Goal: Navigation & Orientation: Find specific page/section

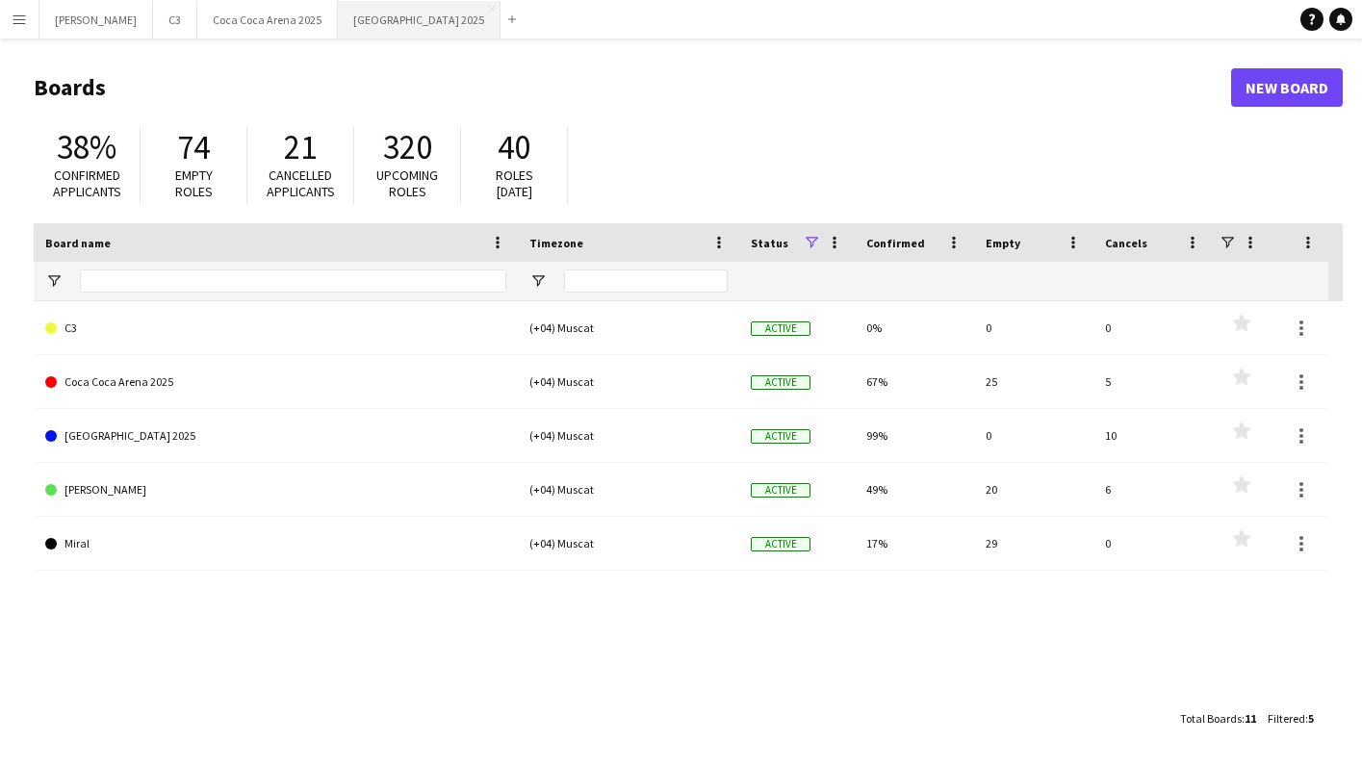
click at [338, 27] on button "[GEOGRAPHIC_DATA] 2025 Close" at bounding box center [419, 20] width 163 height 38
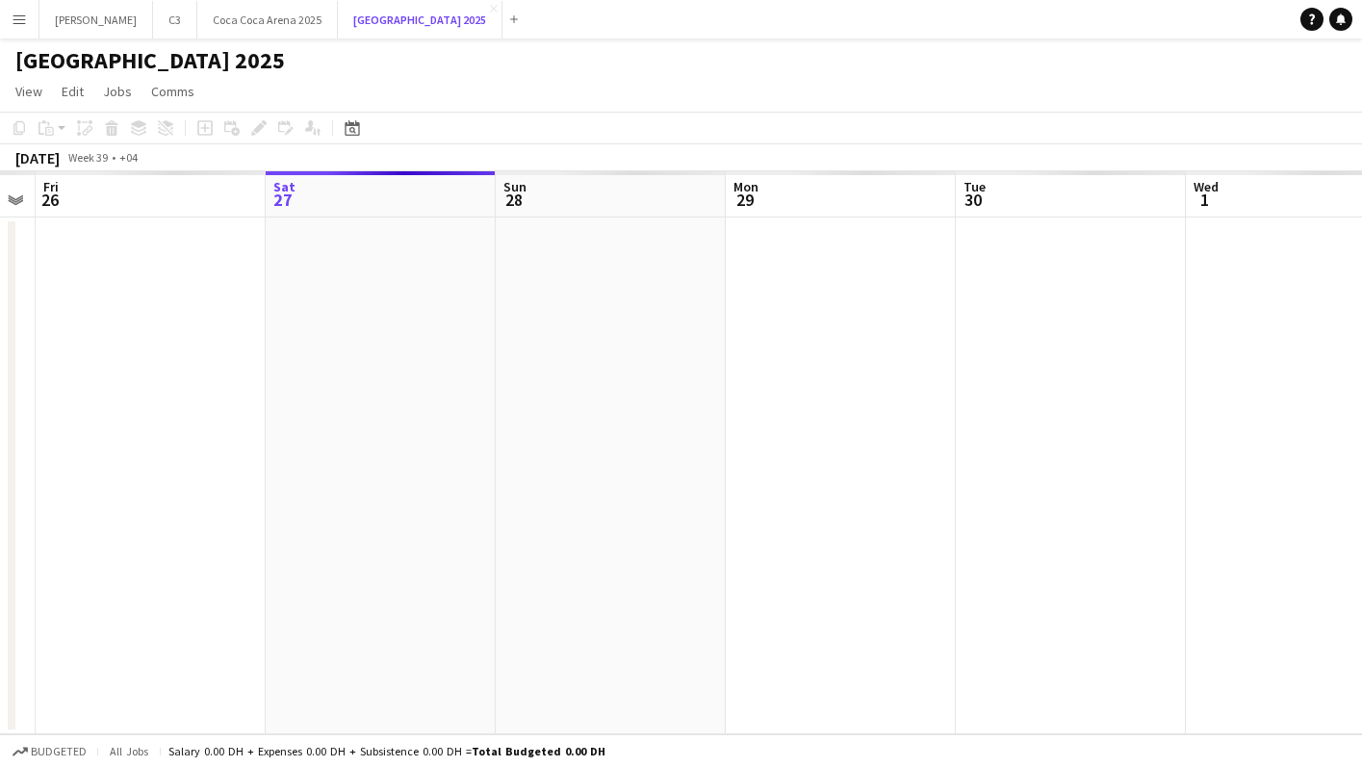
scroll to position [0, 423]
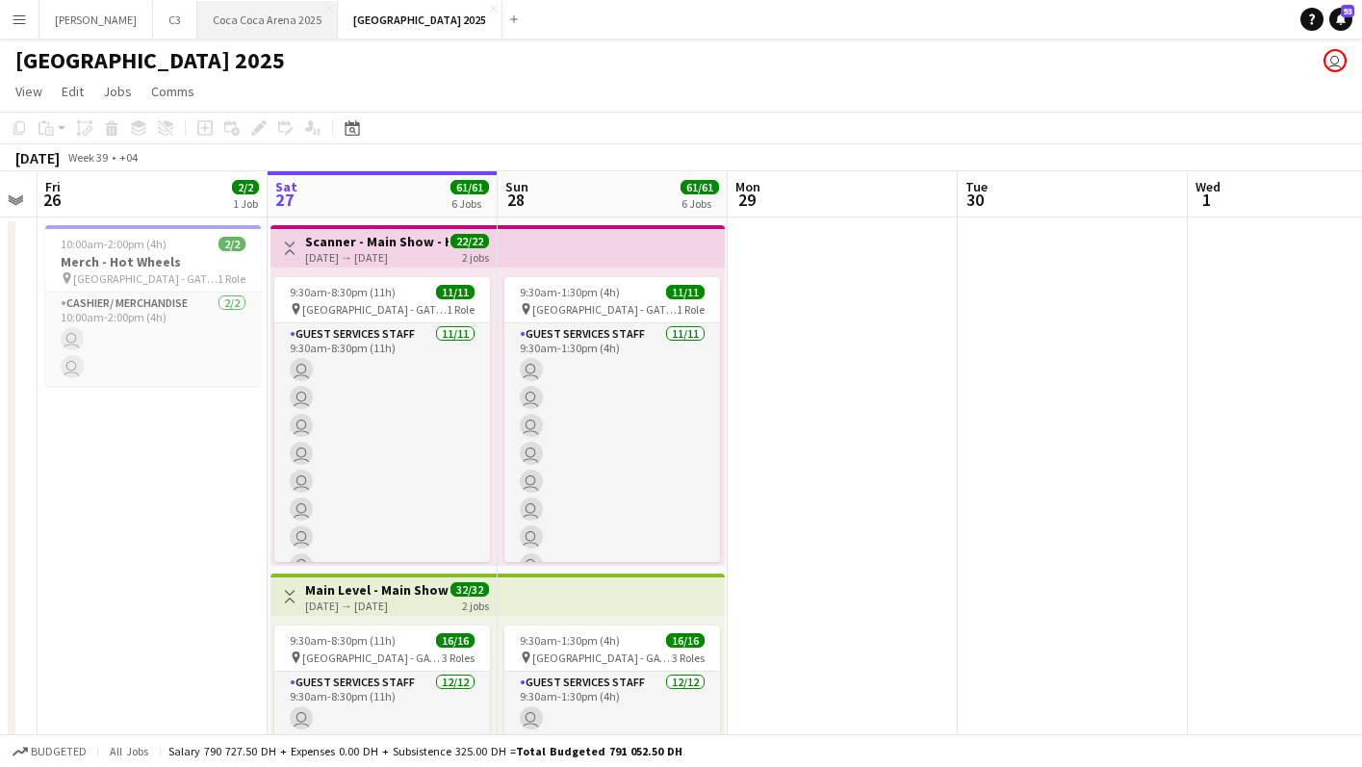
click at [207, 20] on button "[GEOGRAPHIC_DATA] 2025 Close" at bounding box center [267, 20] width 141 height 38
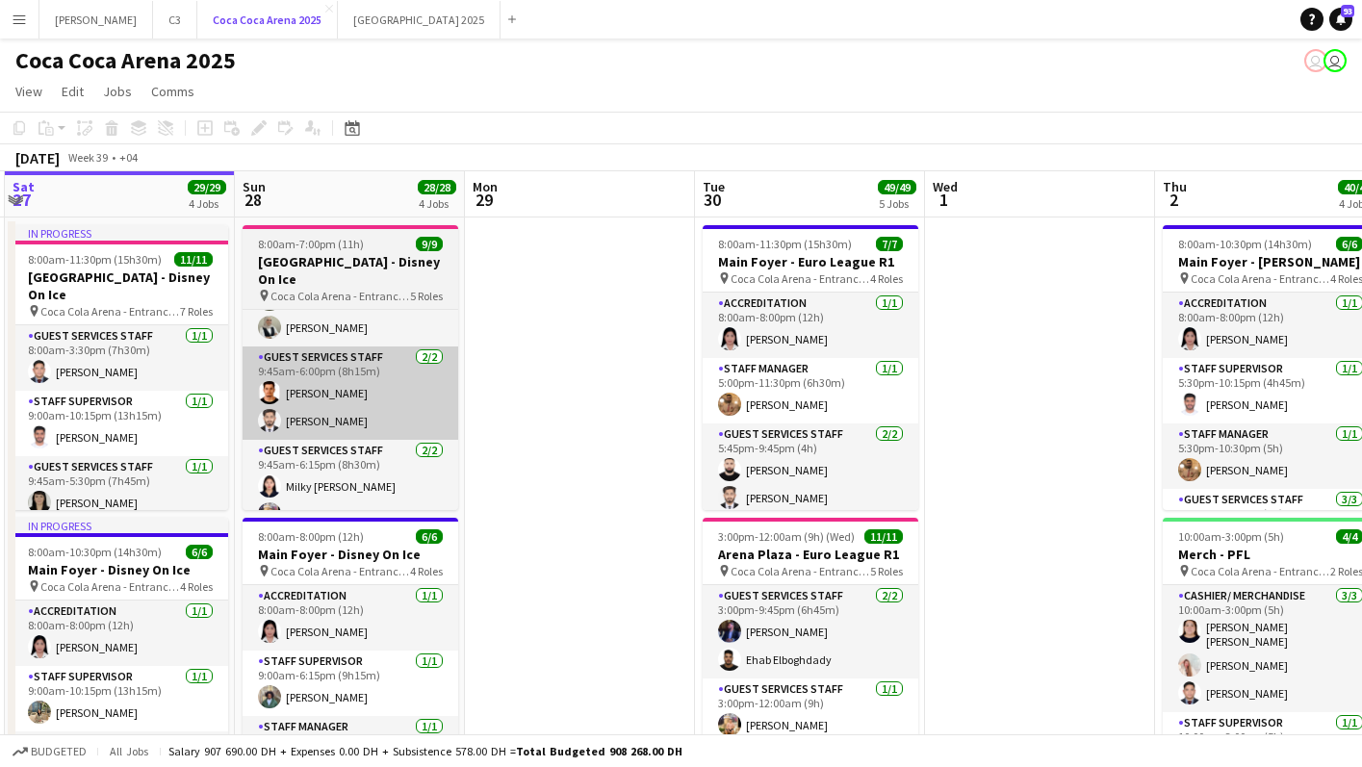
scroll to position [0, 677]
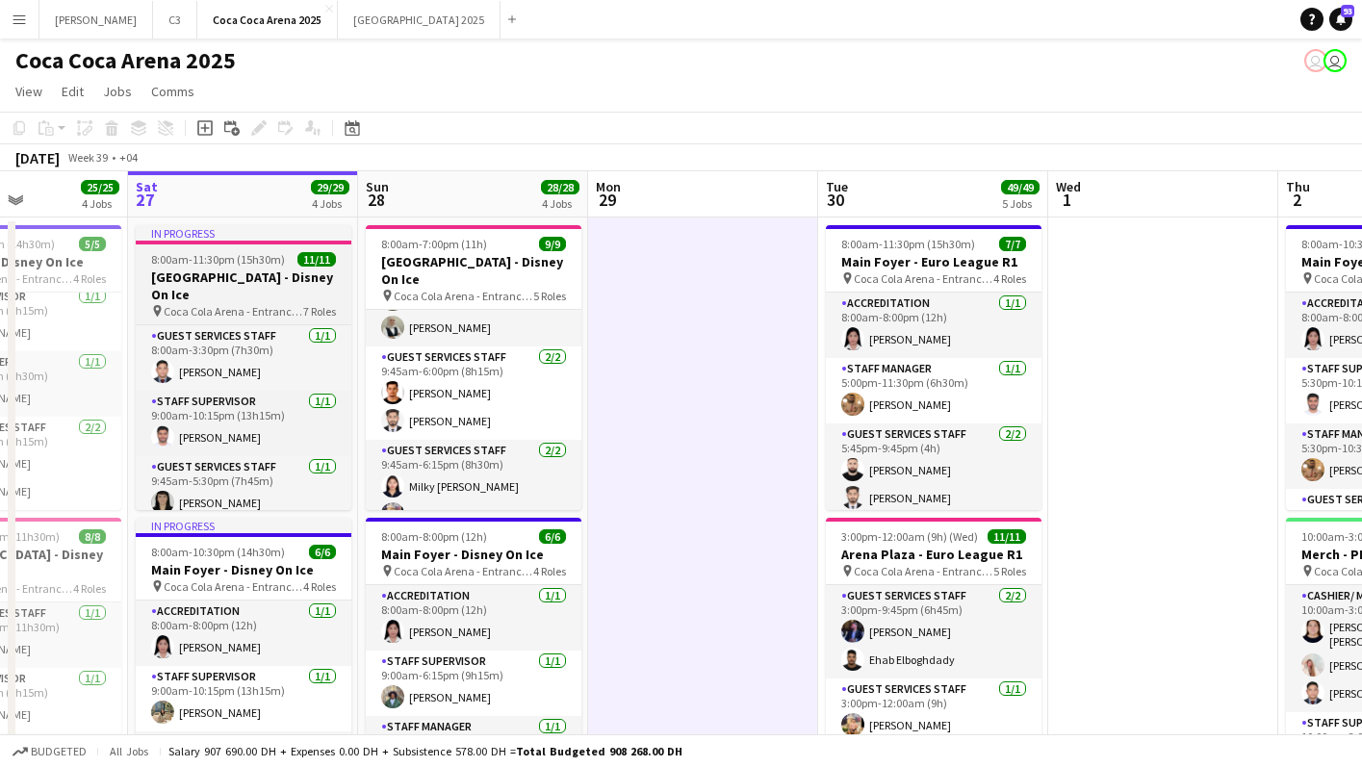
click at [264, 270] on h3 "[GEOGRAPHIC_DATA] - Disney On Ice" at bounding box center [244, 286] width 216 height 35
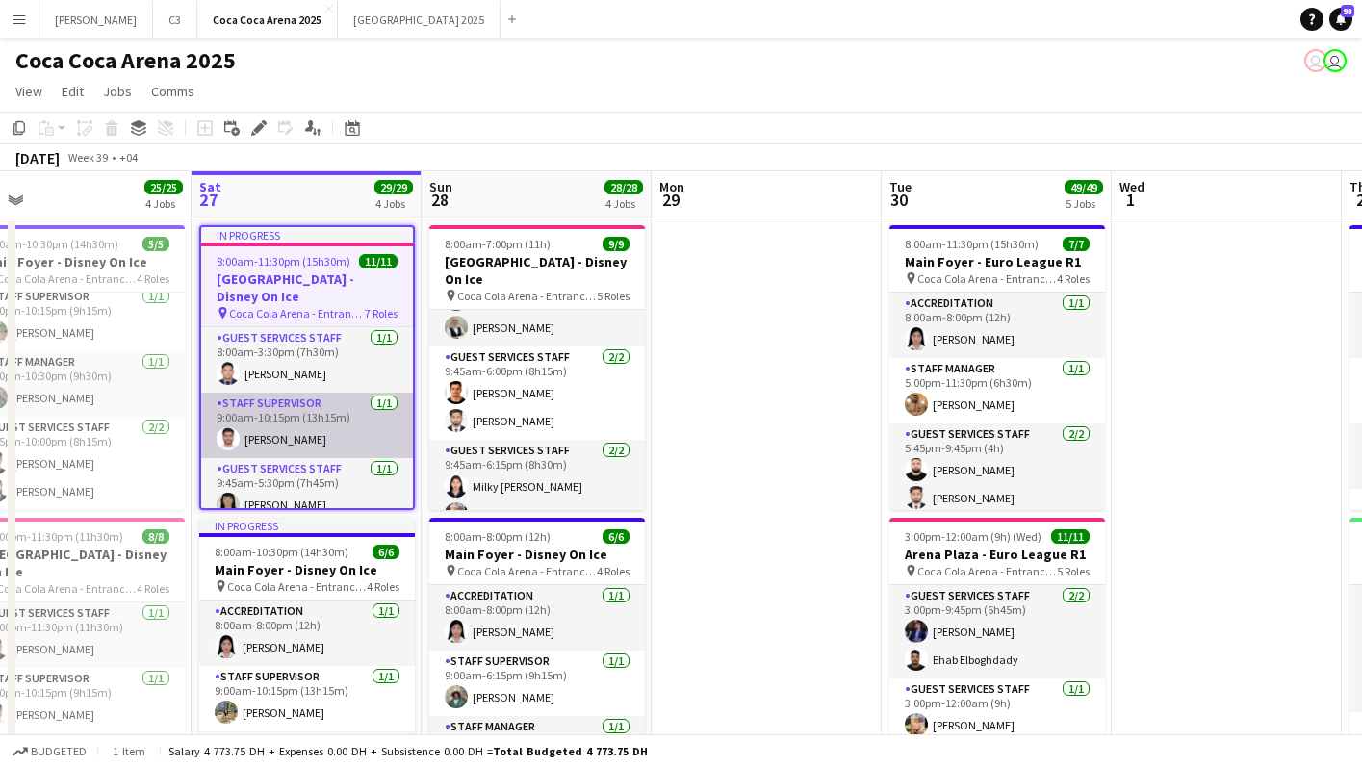
scroll to position [0, 450]
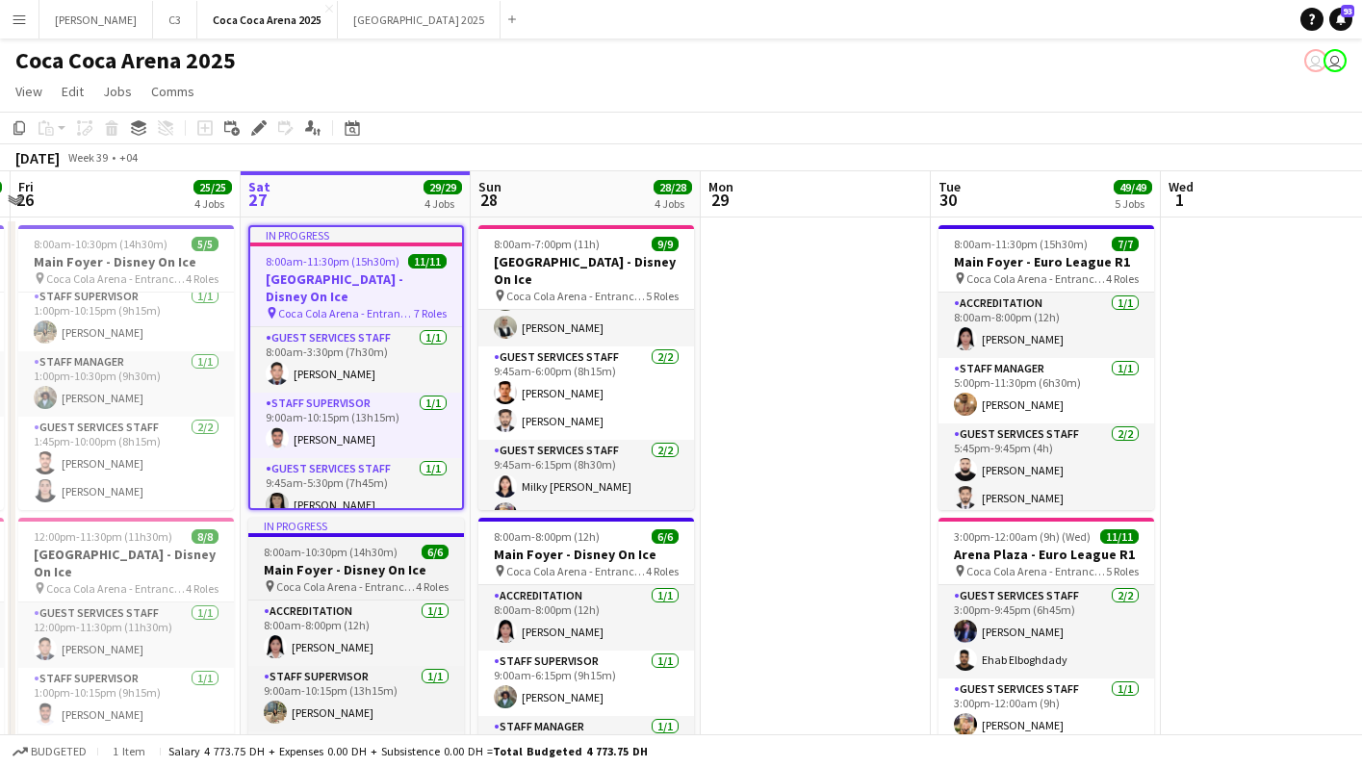
click at [368, 544] on app-job-card "In progress 8:00am-10:30pm (14h30m) 6/6 Main Foyer - Disney On Ice pin [GEOGRAP…" at bounding box center [356, 660] width 216 height 285
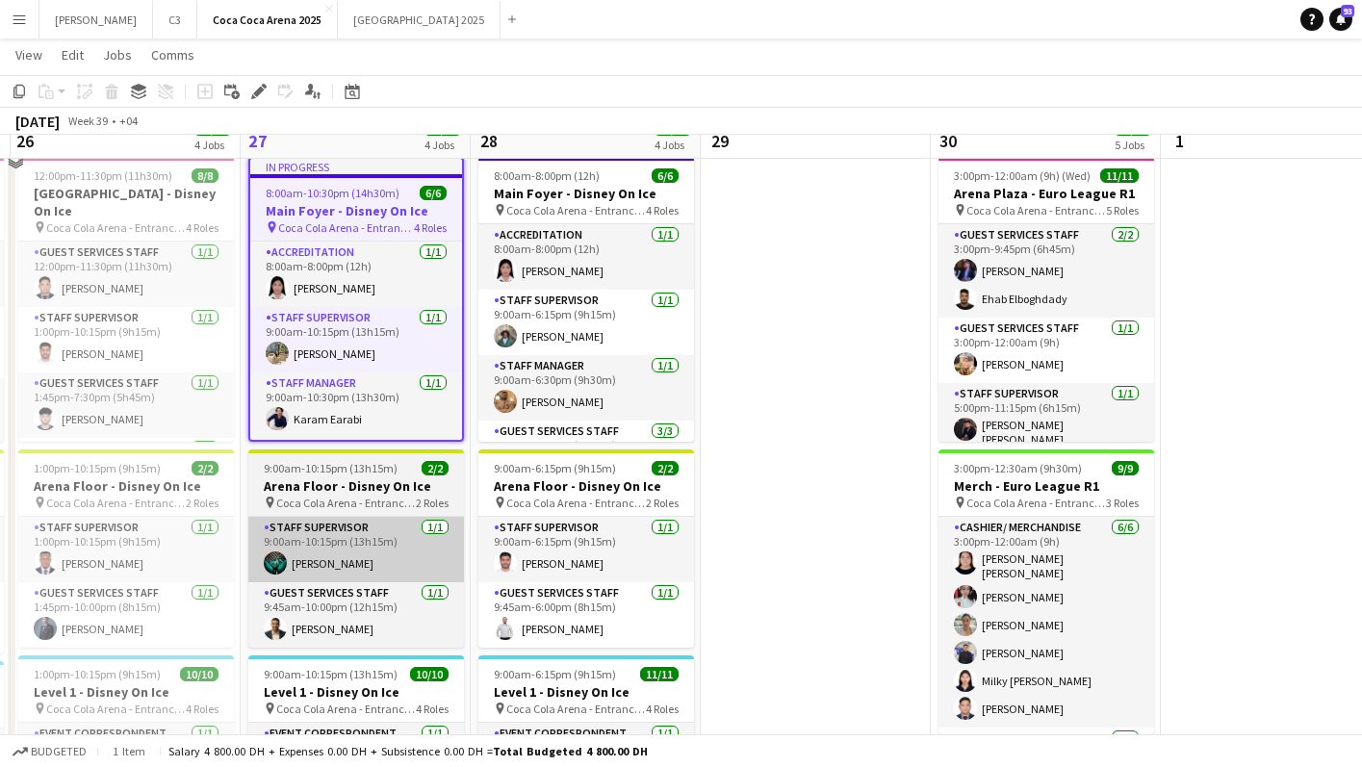
scroll to position [380, 0]
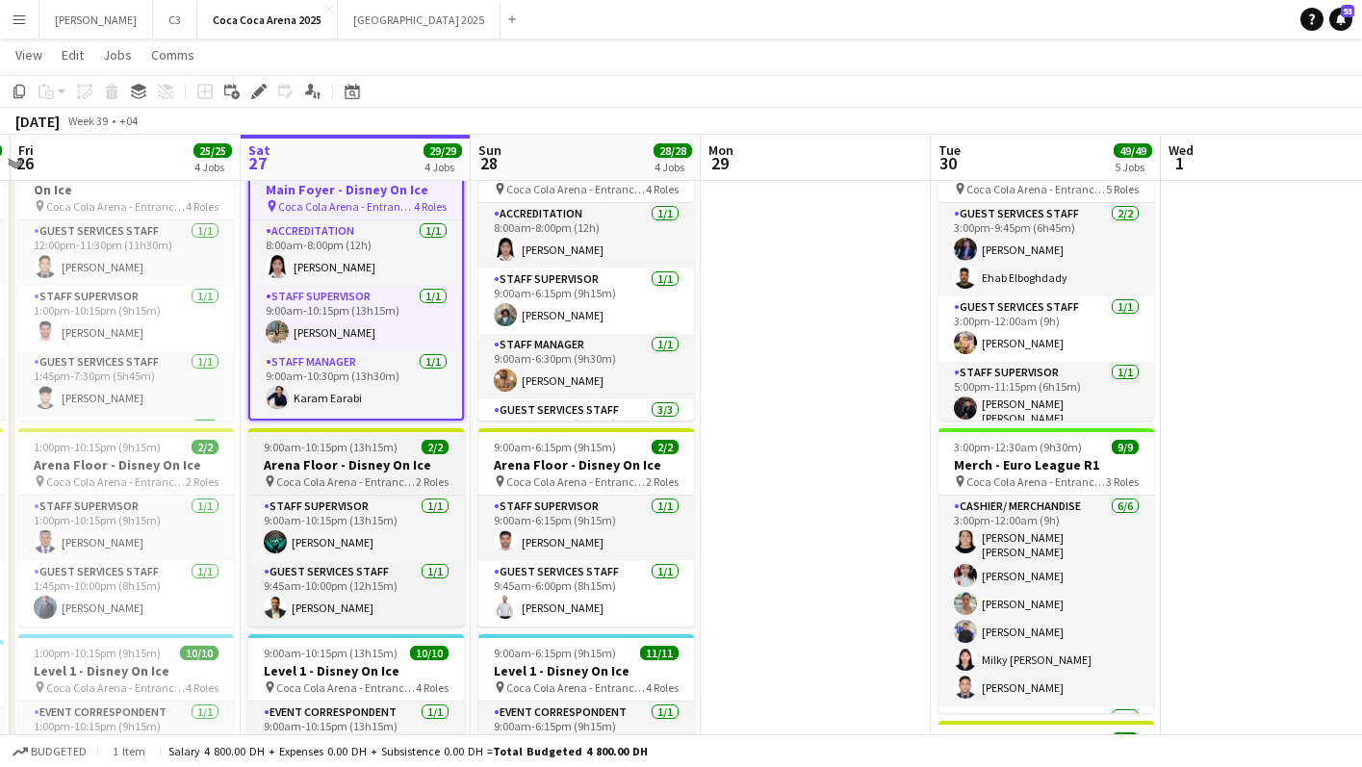
click at [336, 460] on h3 "Arena Floor - Disney On Ice" at bounding box center [356, 464] width 216 height 17
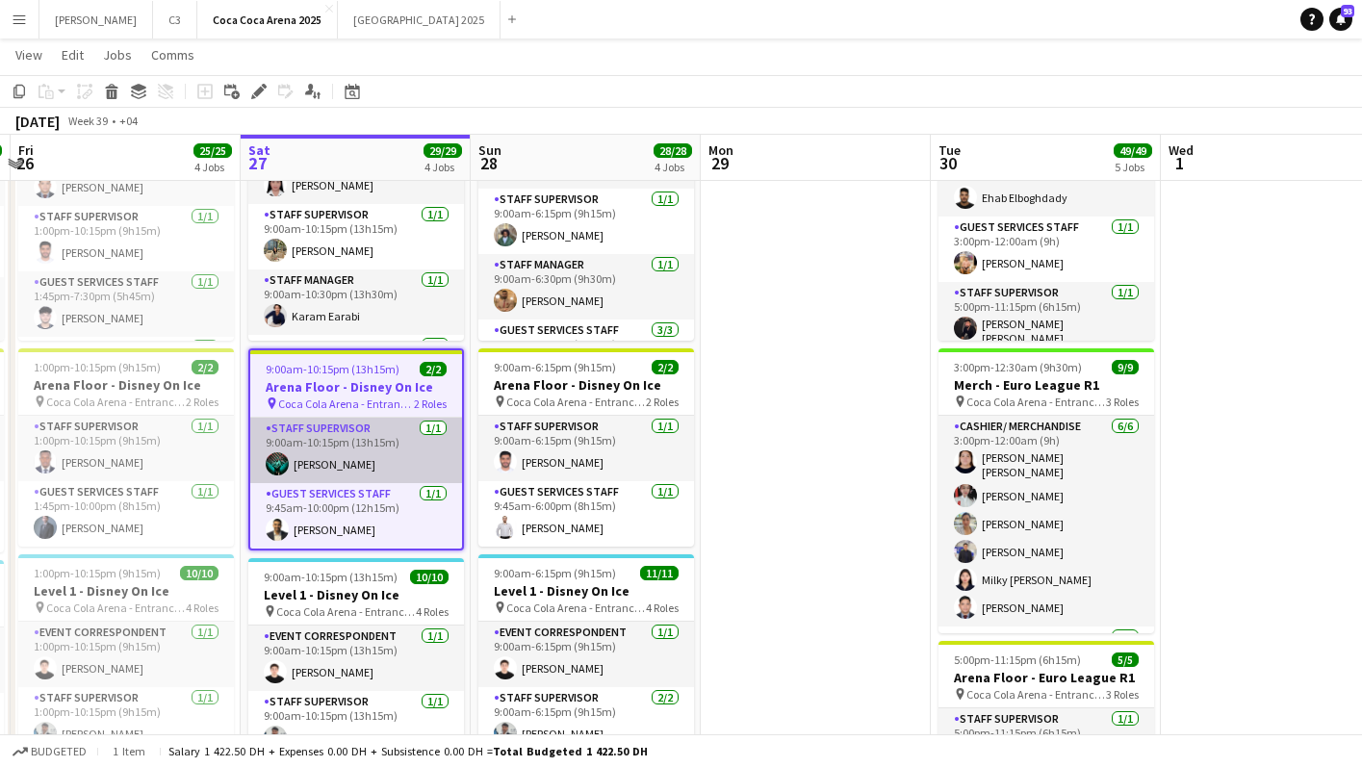
scroll to position [534, 0]
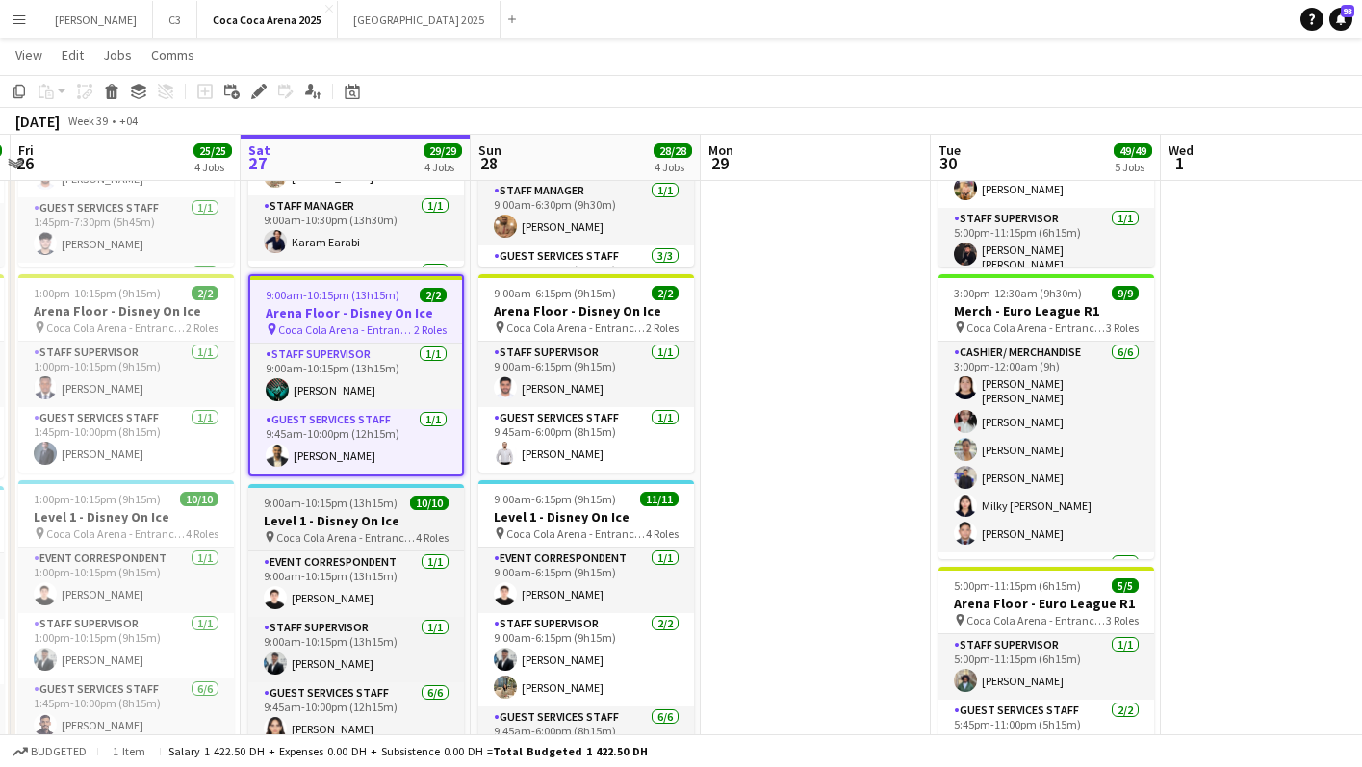
click at [351, 525] on h3 "Level 1 - Disney On Ice" at bounding box center [356, 520] width 216 height 17
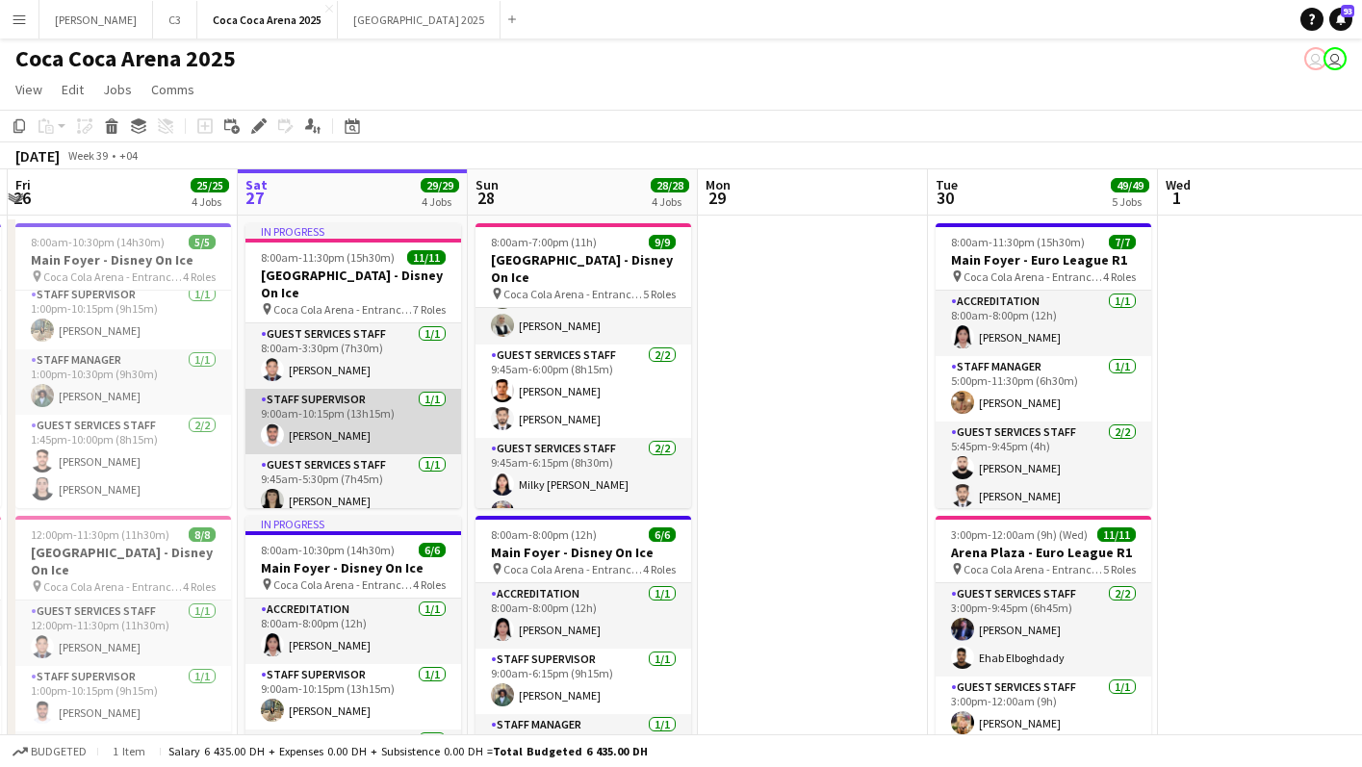
scroll to position [0, 403]
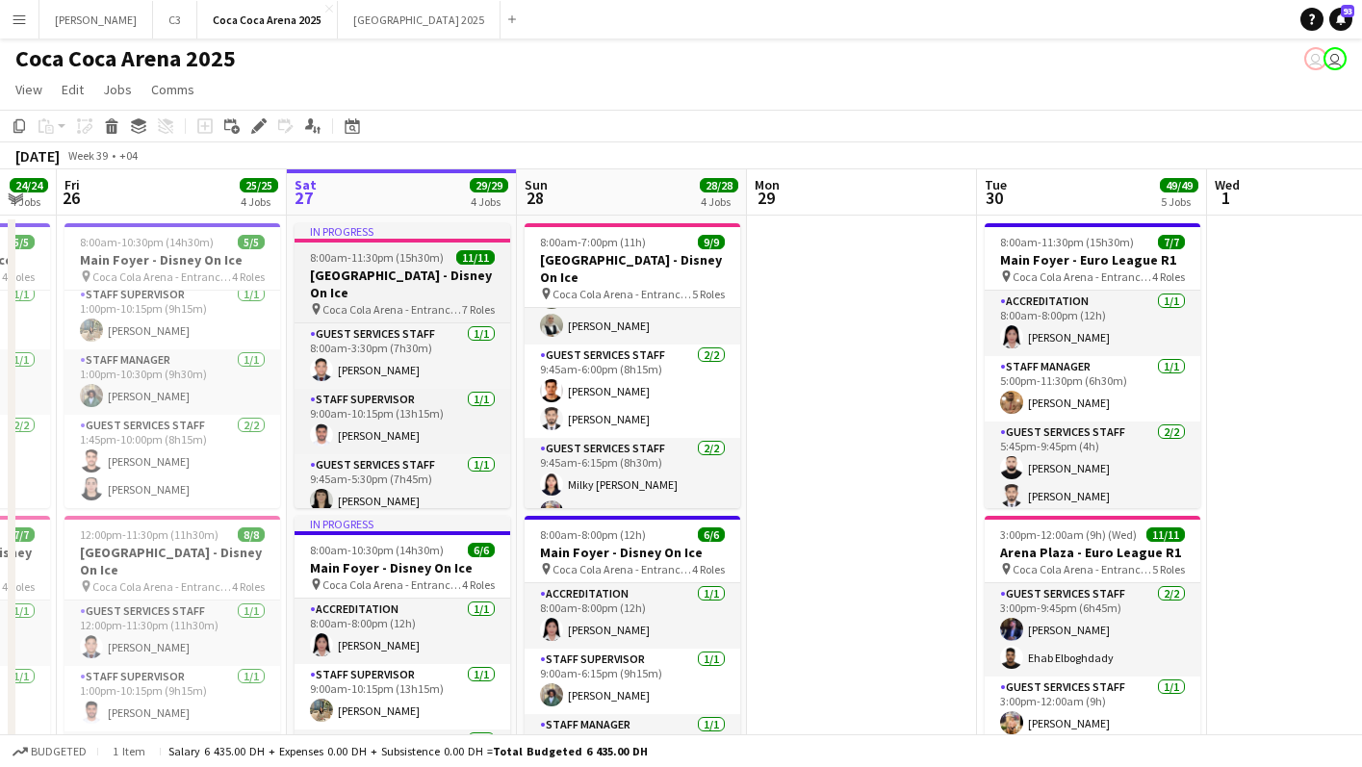
click at [374, 267] on h3 "[GEOGRAPHIC_DATA] - Disney On Ice" at bounding box center [403, 284] width 216 height 35
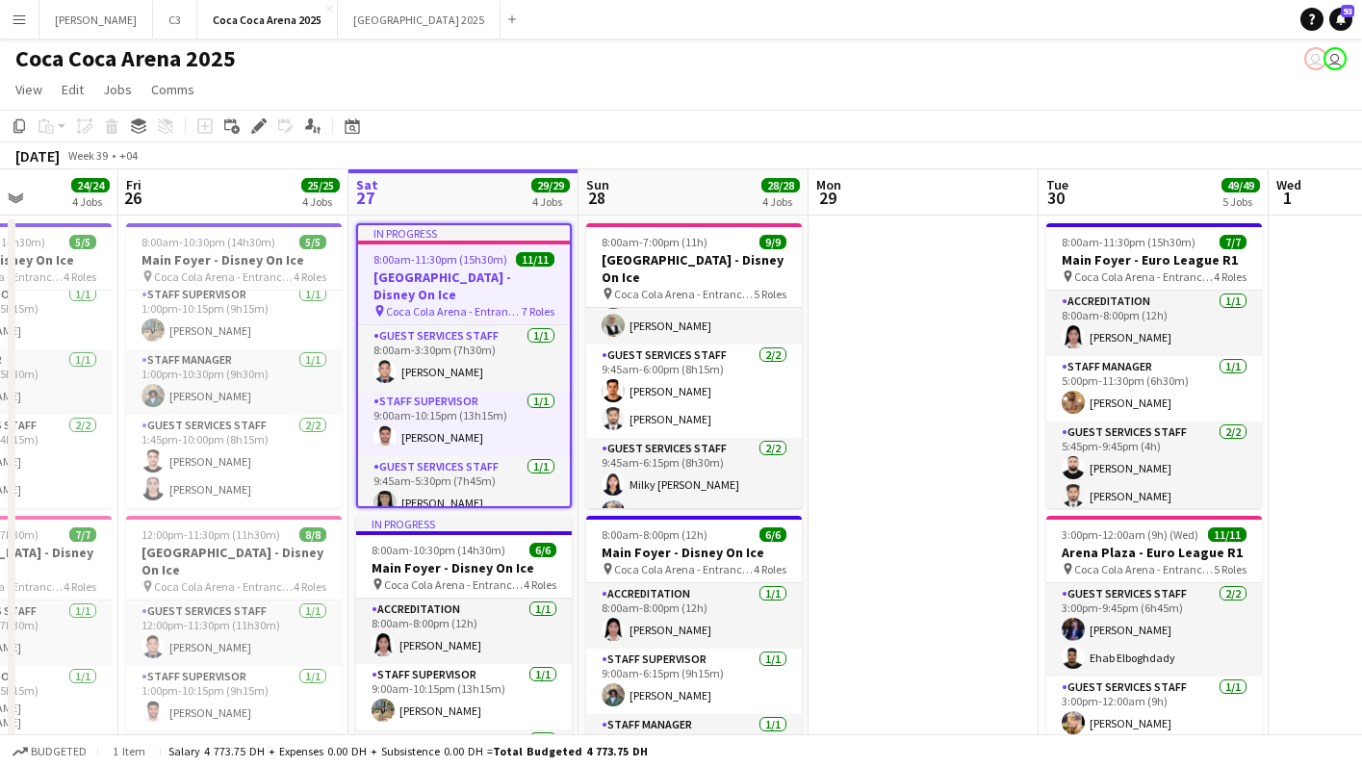
scroll to position [0, 540]
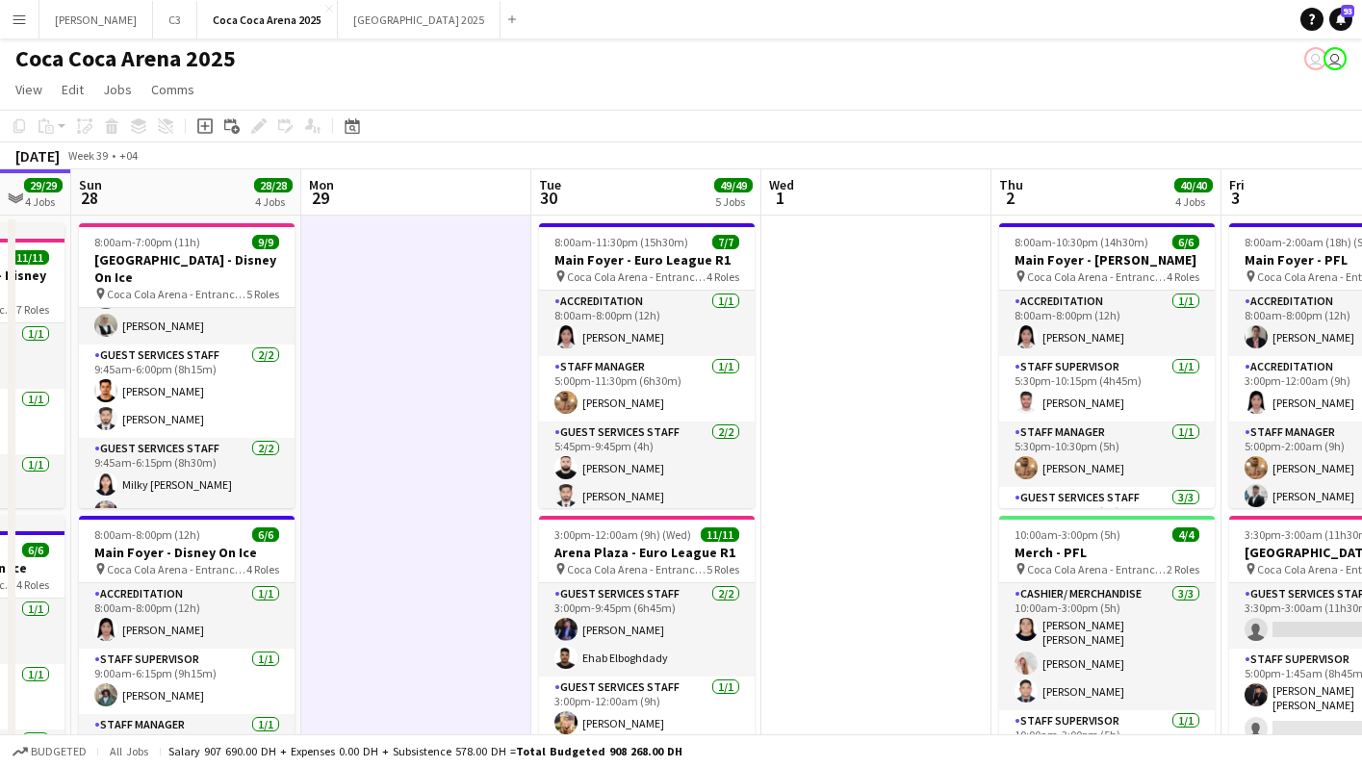
scroll to position [0, 707]
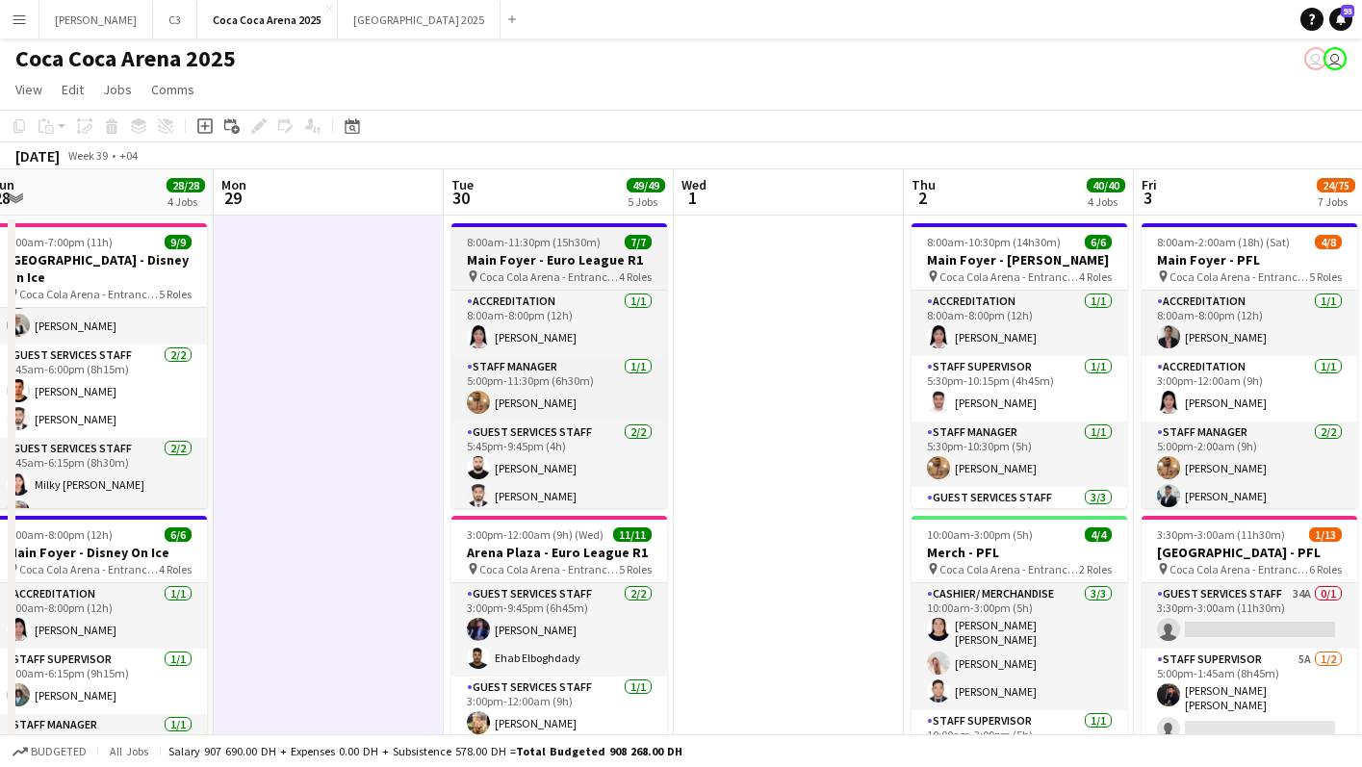
click at [573, 248] on span "8:00am-11:30pm (15h30m)" at bounding box center [534, 242] width 134 height 14
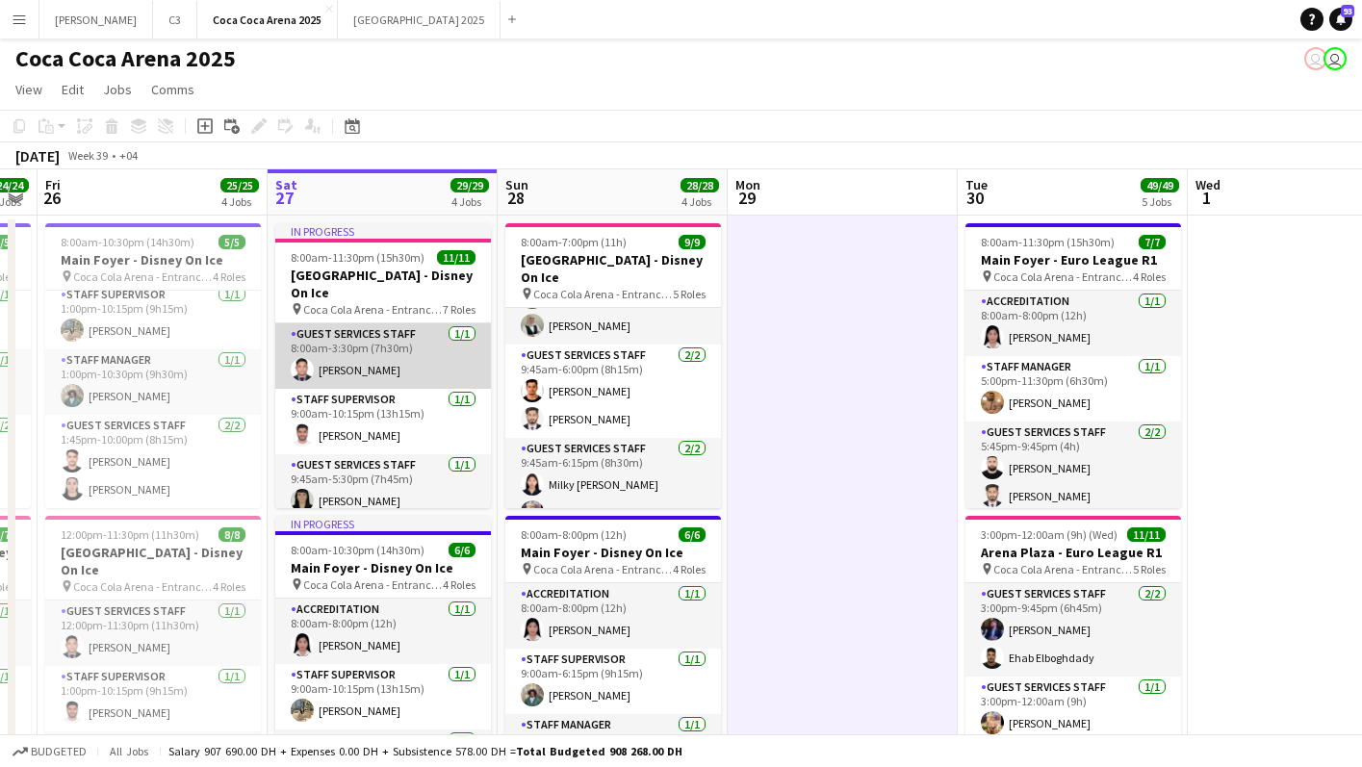
scroll to position [368, 0]
